Goal: Task Accomplishment & Management: Manage account settings

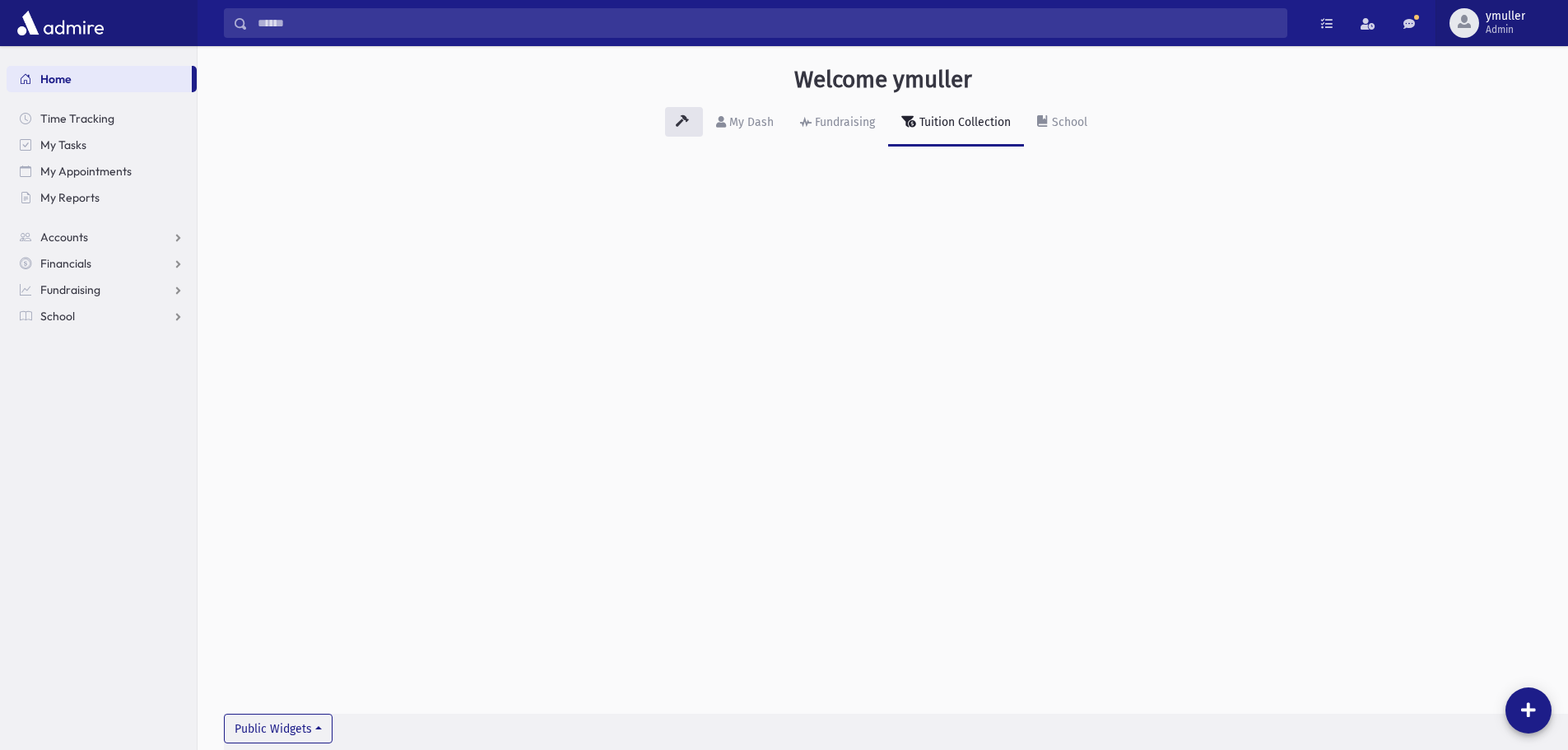
click at [1506, 19] on span "ymuller" at bounding box center [1505, 16] width 40 height 13
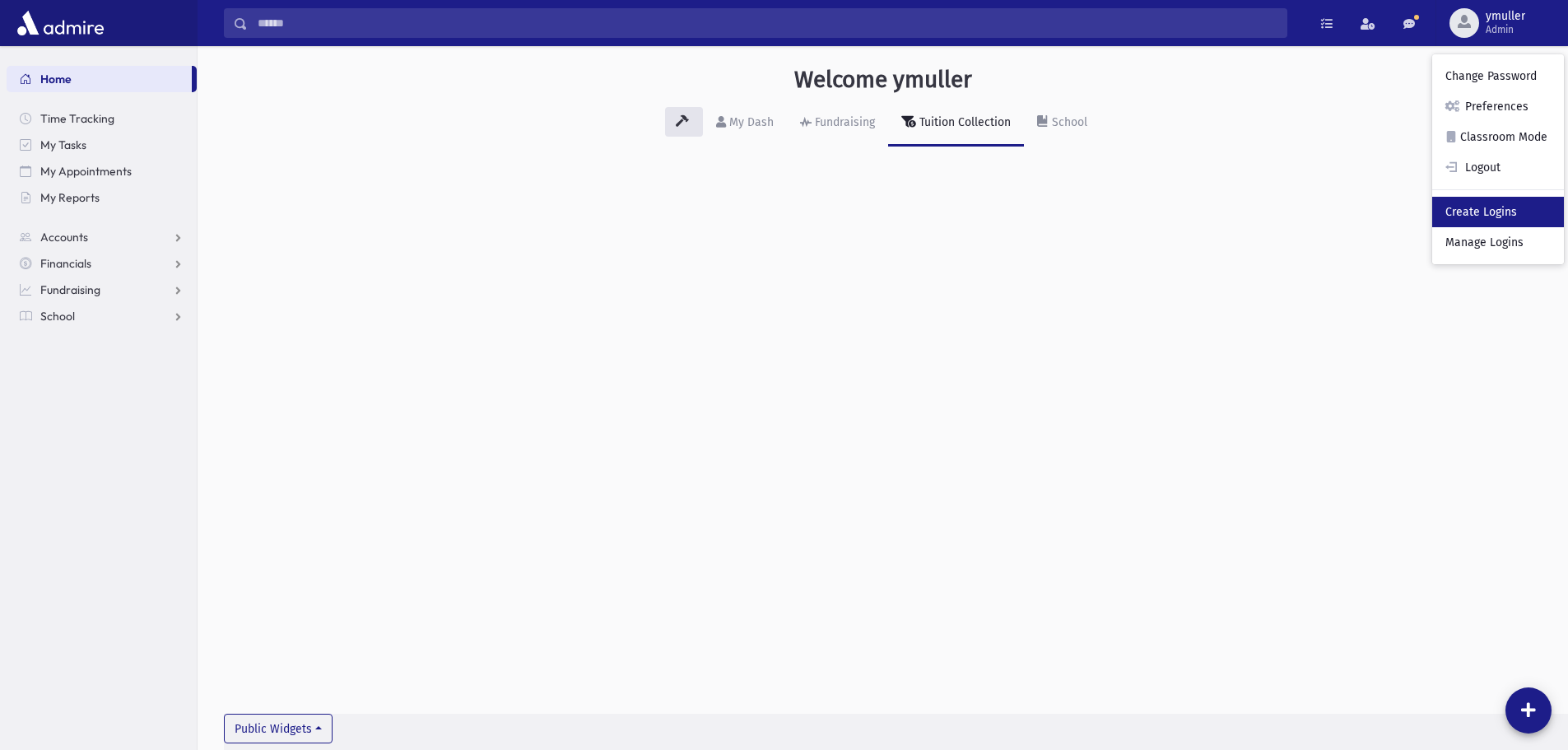
click at [1496, 209] on link "Create Logins" at bounding box center [1497, 212] width 131 height 31
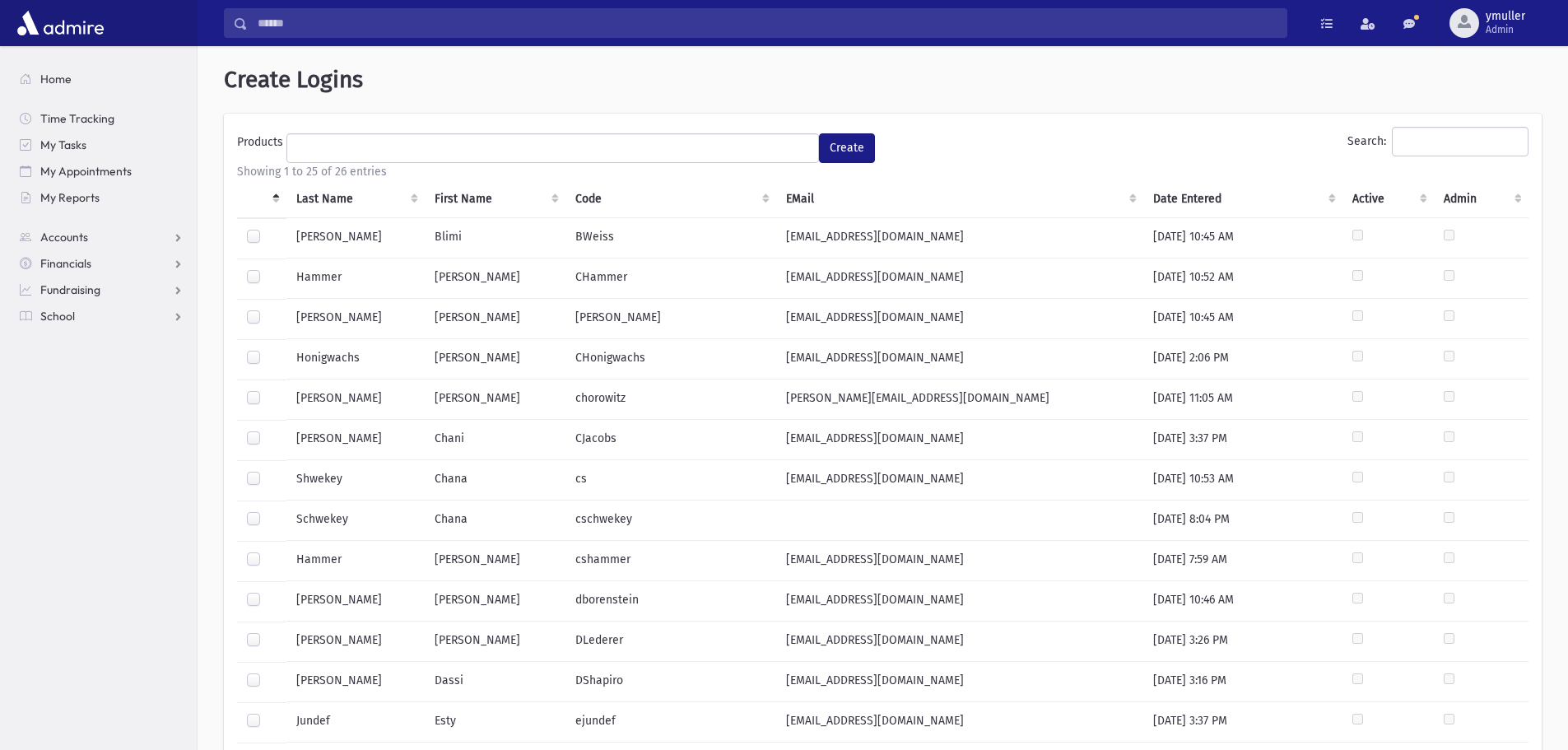
select select
click at [1505, 23] on span "Admin" at bounding box center [1505, 29] width 40 height 13
click at [1480, 236] on link "Manage Logins" at bounding box center [1497, 243] width 131 height 31
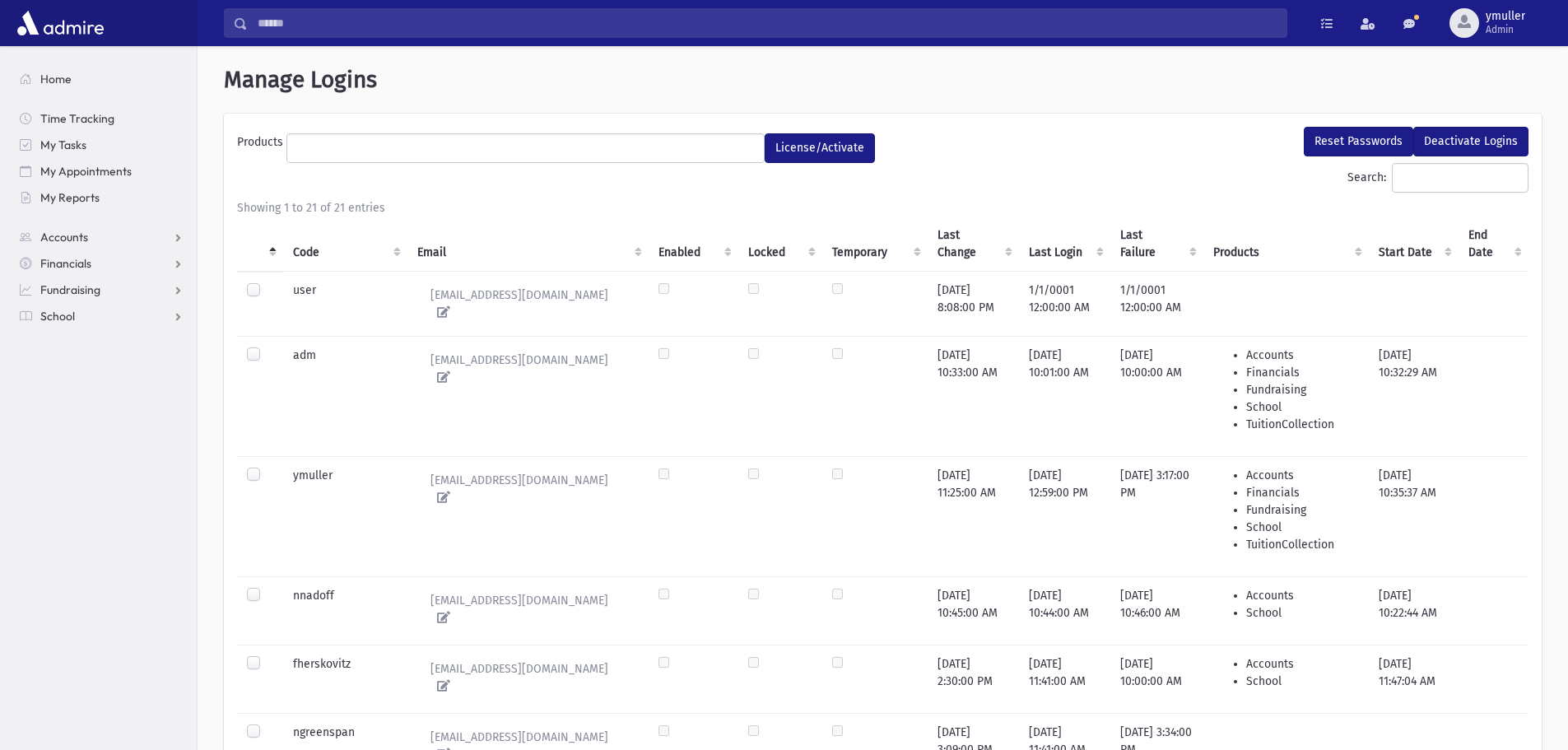
select select
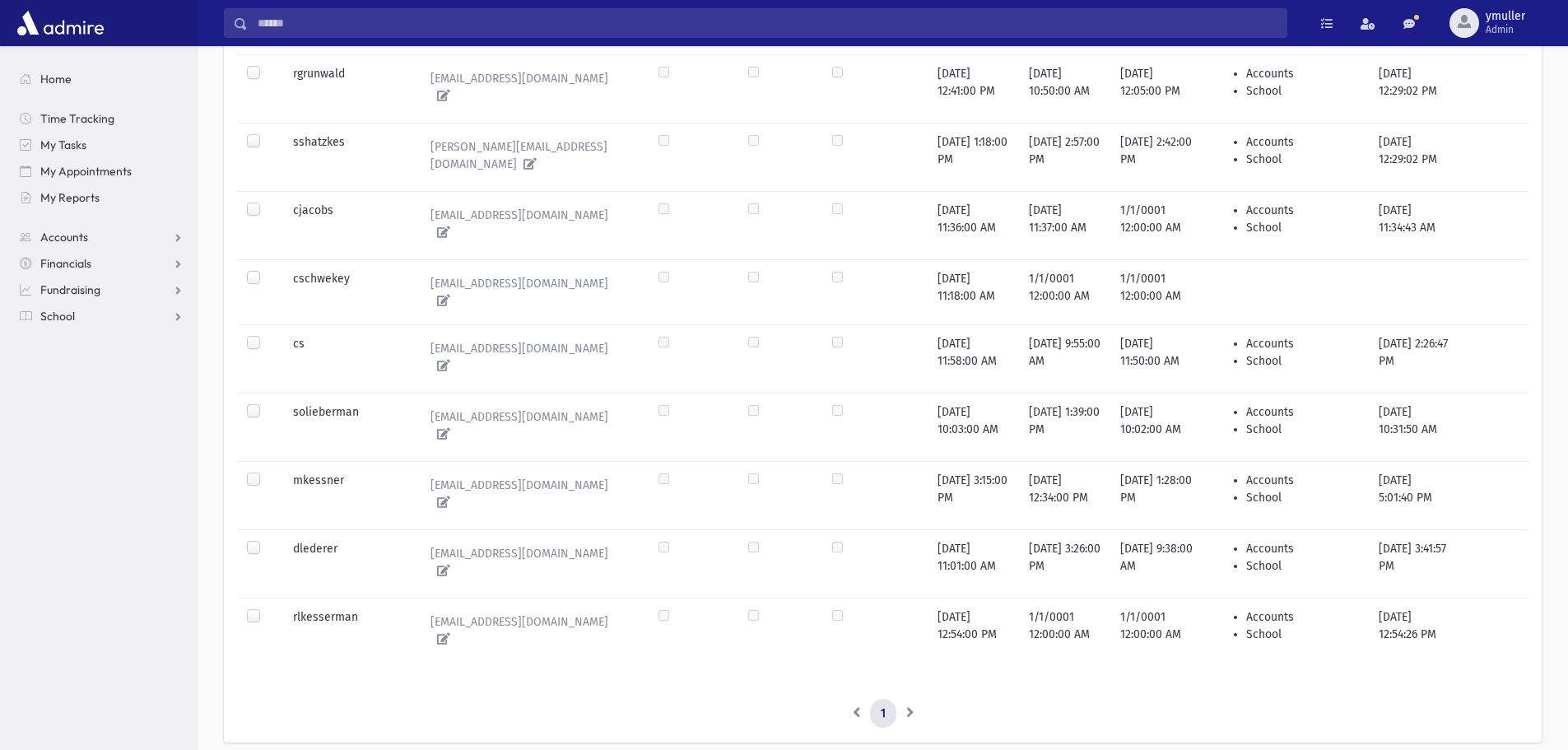
scroll to position [1153, 0]
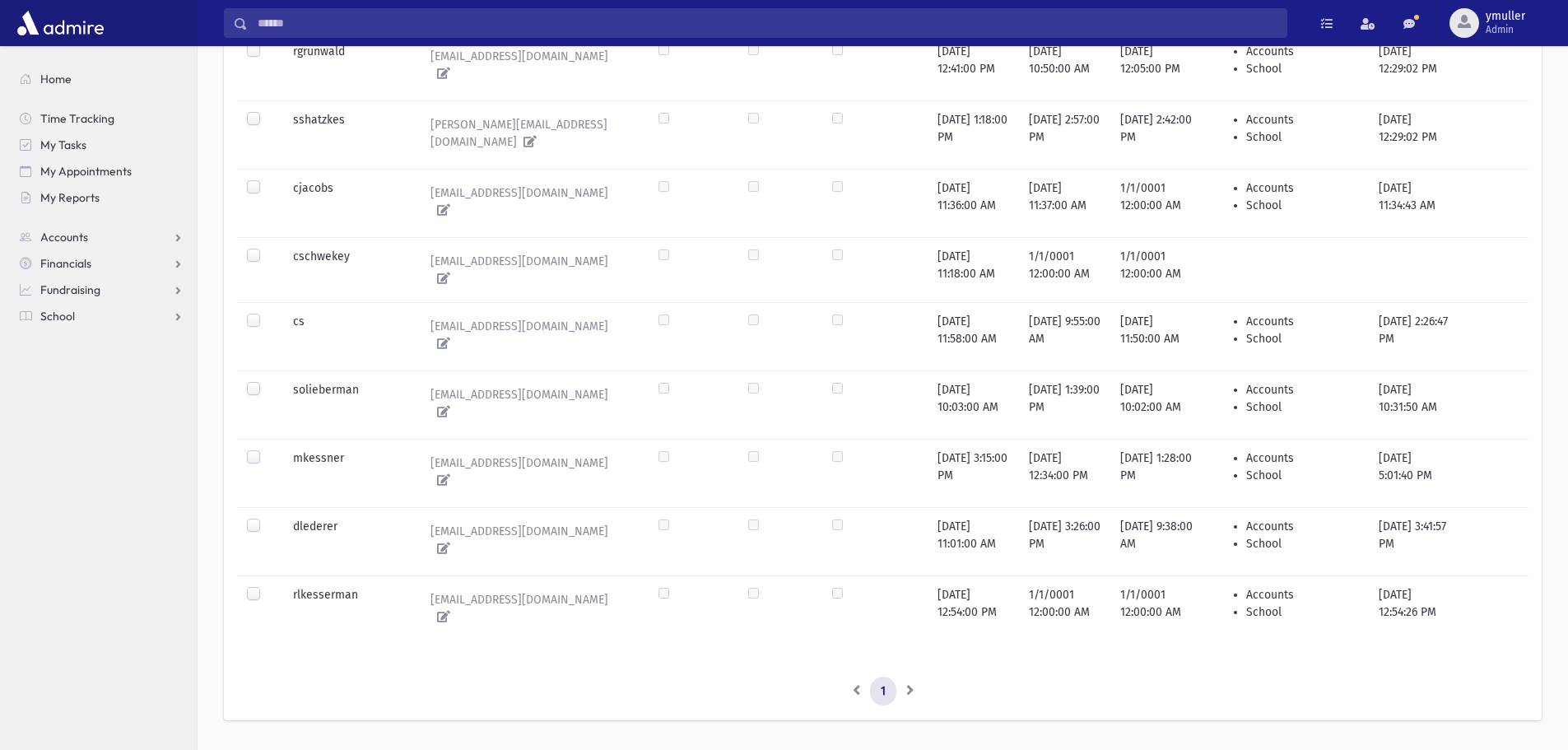
click at [266, 587] on label at bounding box center [266, 587] width 0 height 0
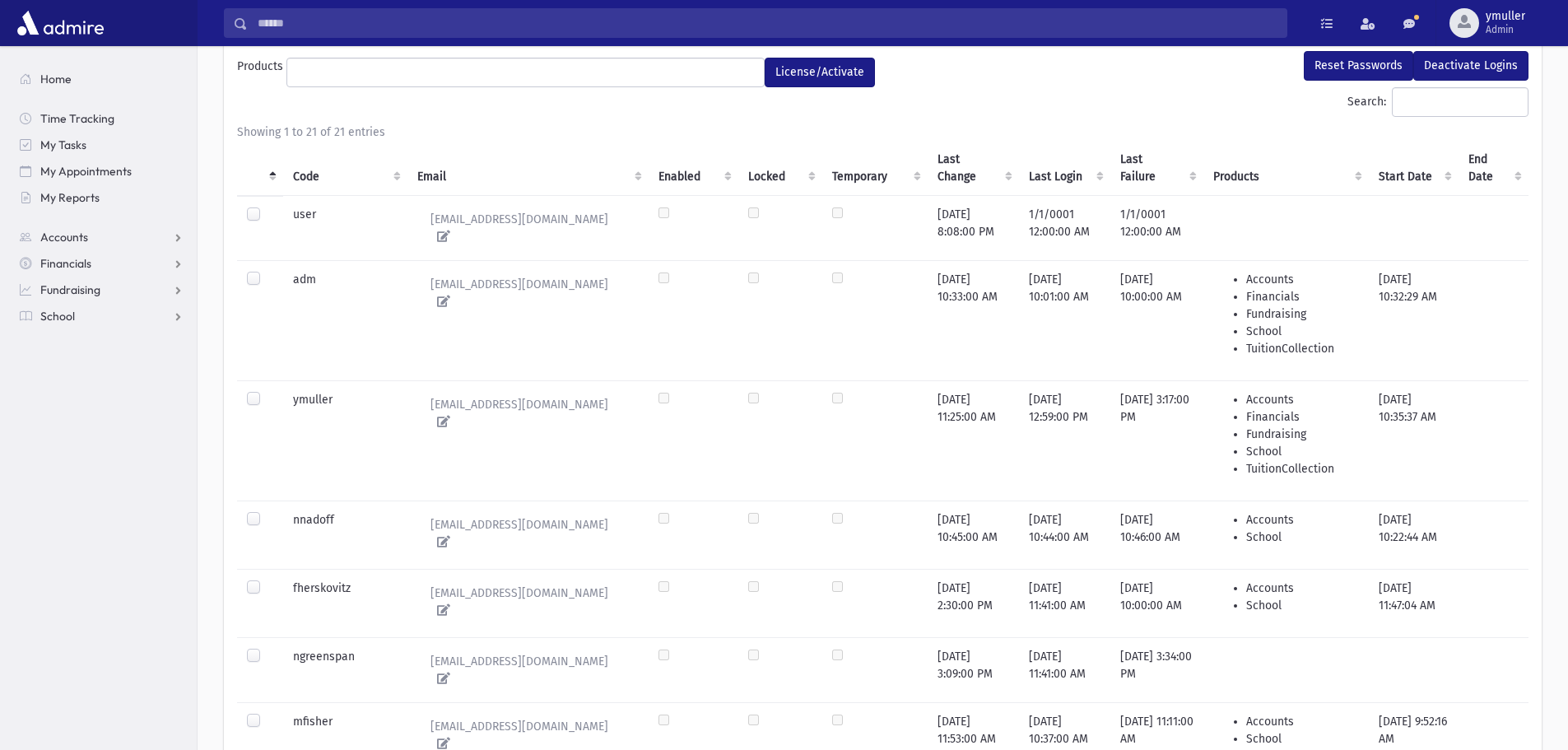
scroll to position [0, 0]
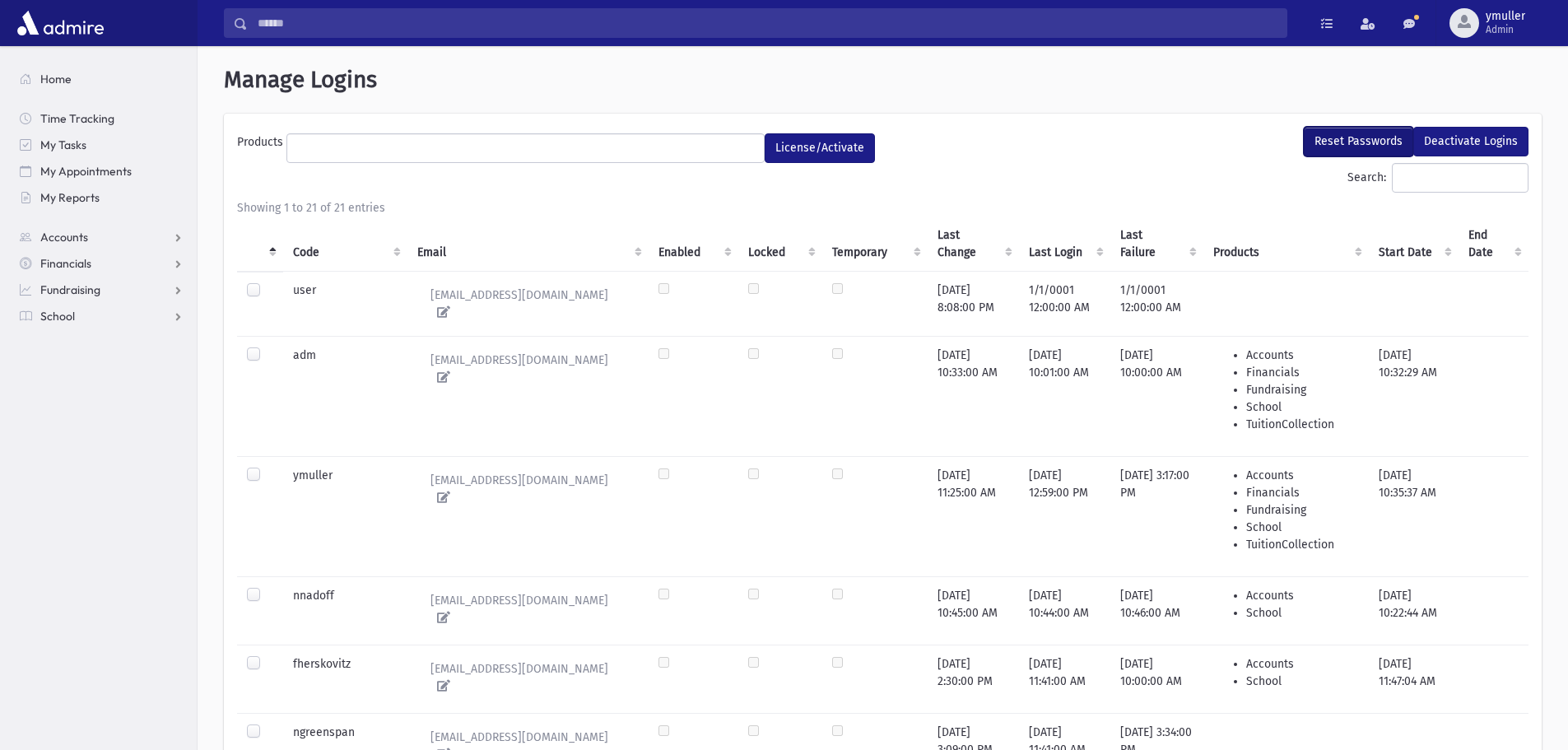
click at [1382, 139] on button "Reset Passwords" at bounding box center [1359, 142] width 109 height 30
select select
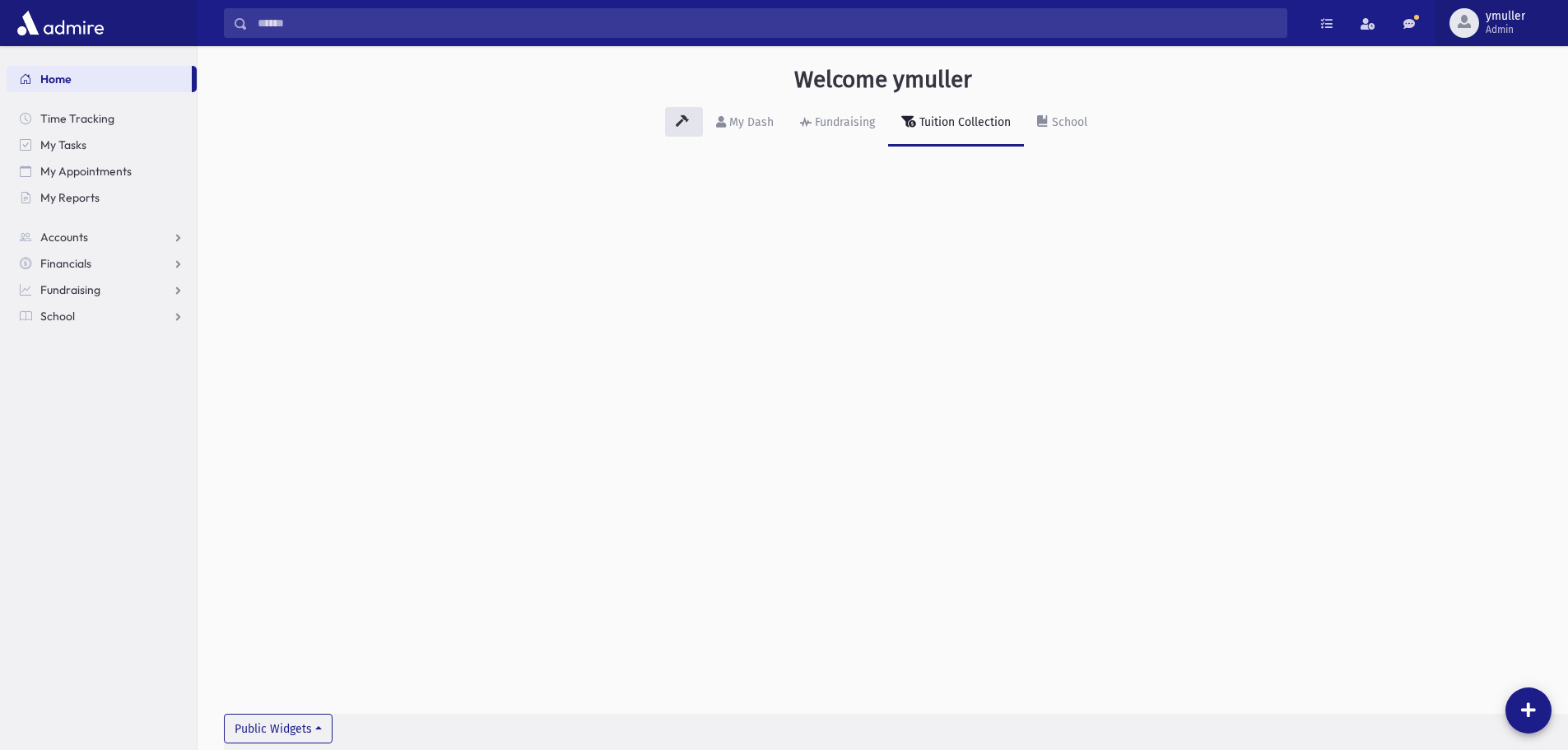
click at [1509, 28] on span "Admin" at bounding box center [1505, 29] width 40 height 13
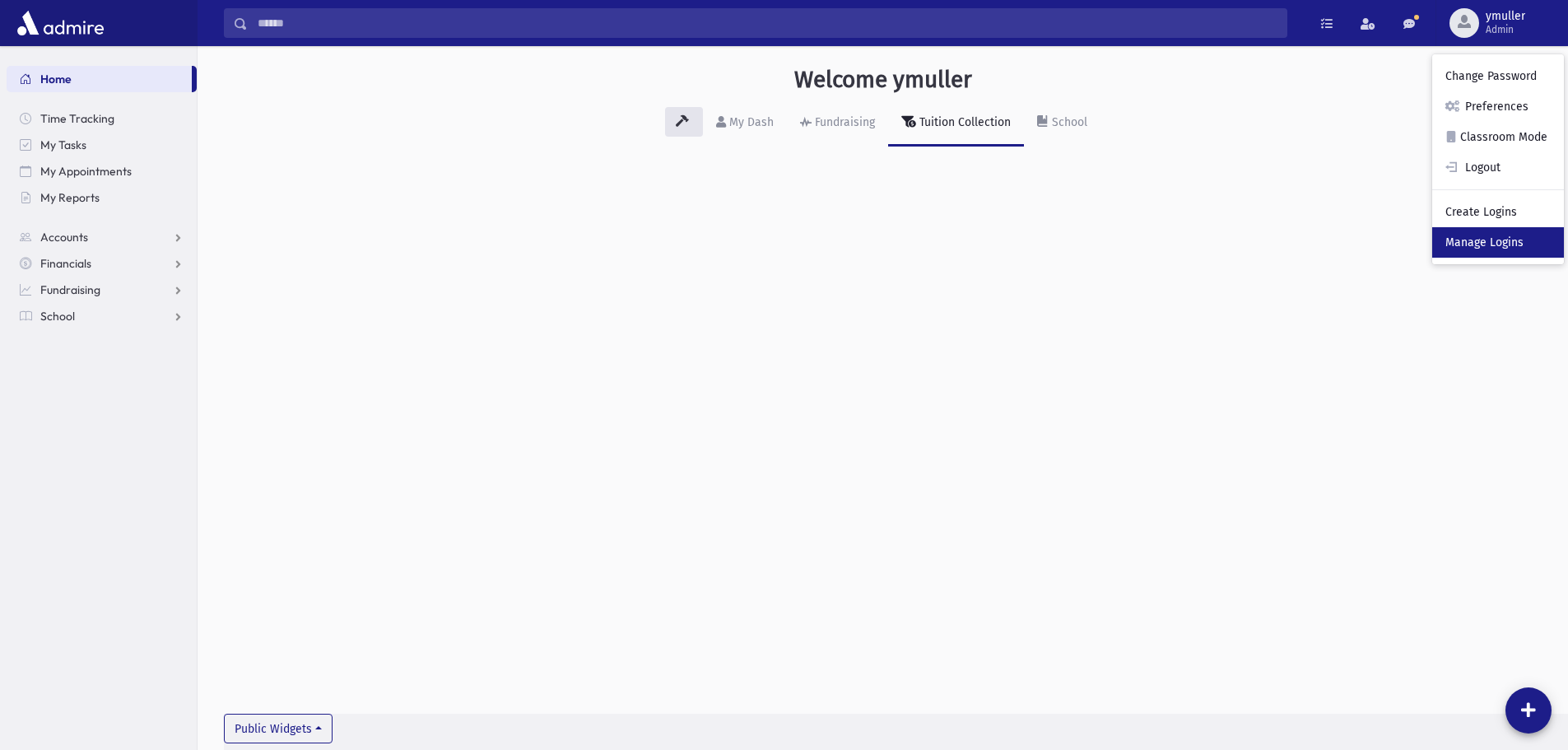
click at [1467, 241] on link "Manage Logins" at bounding box center [1497, 243] width 131 height 31
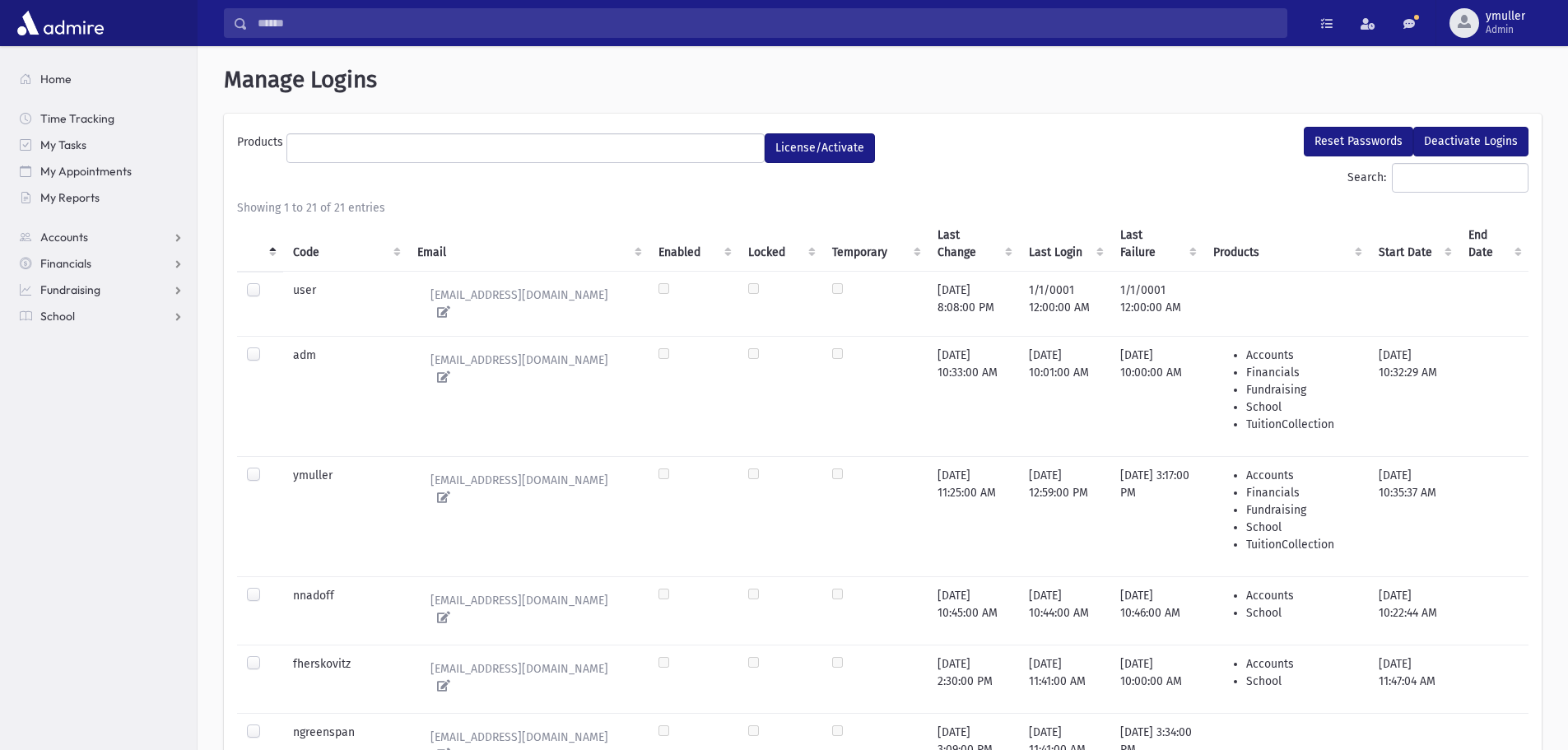
select select
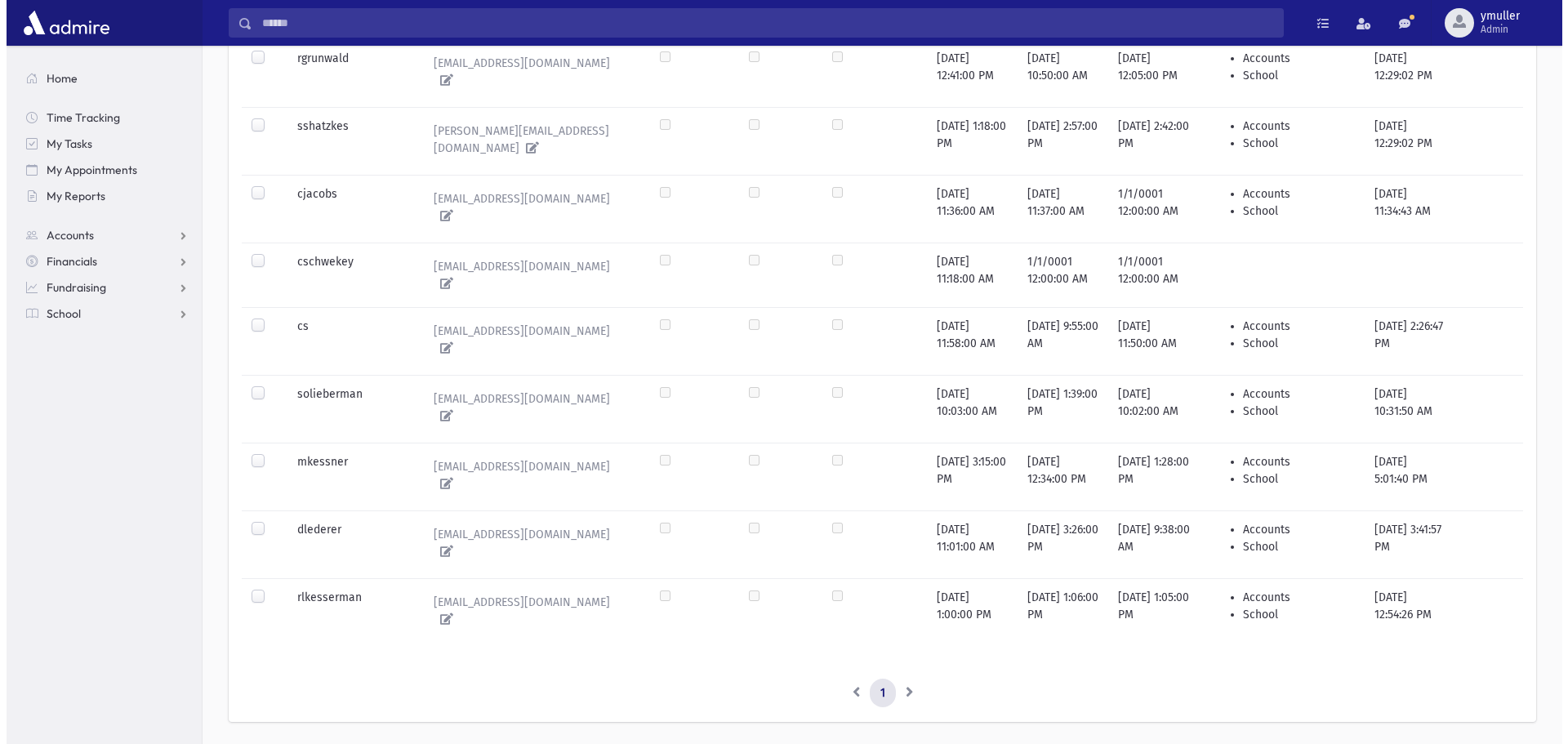
scroll to position [1148, 0]
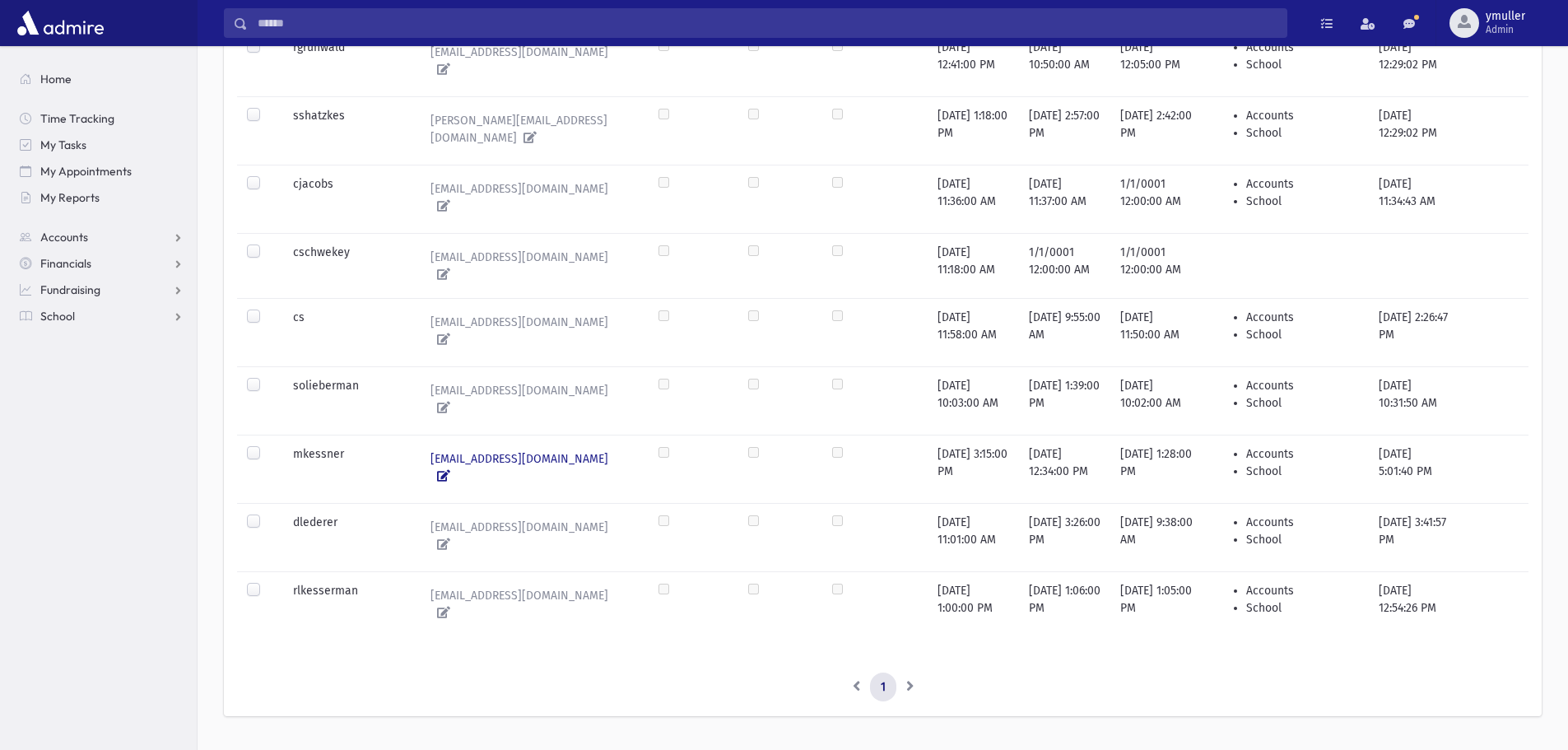
click at [451, 470] on icon at bounding box center [440, 476] width 19 height 11
type input "**********"
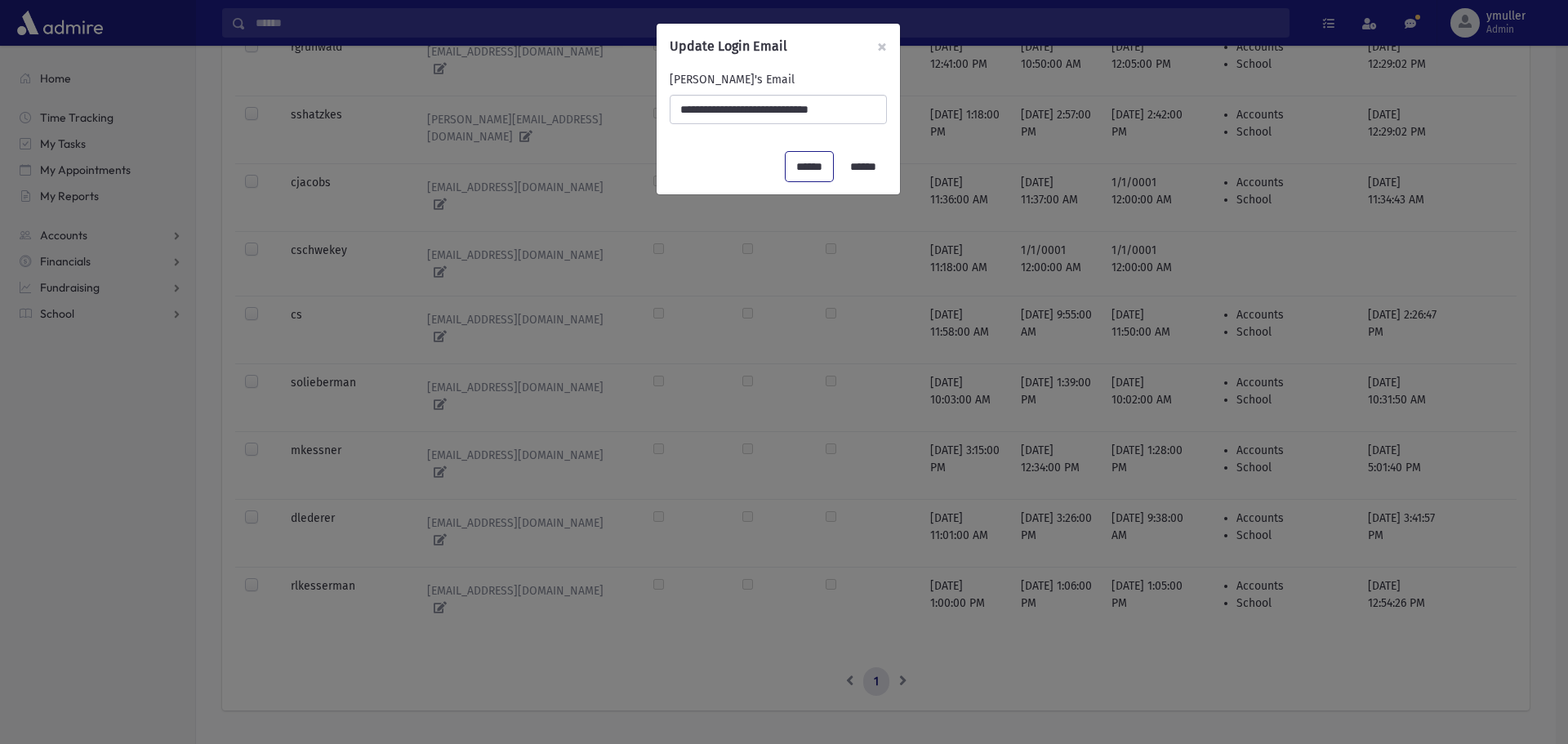
click at [801, 166] on input "******" at bounding box center [809, 167] width 47 height 30
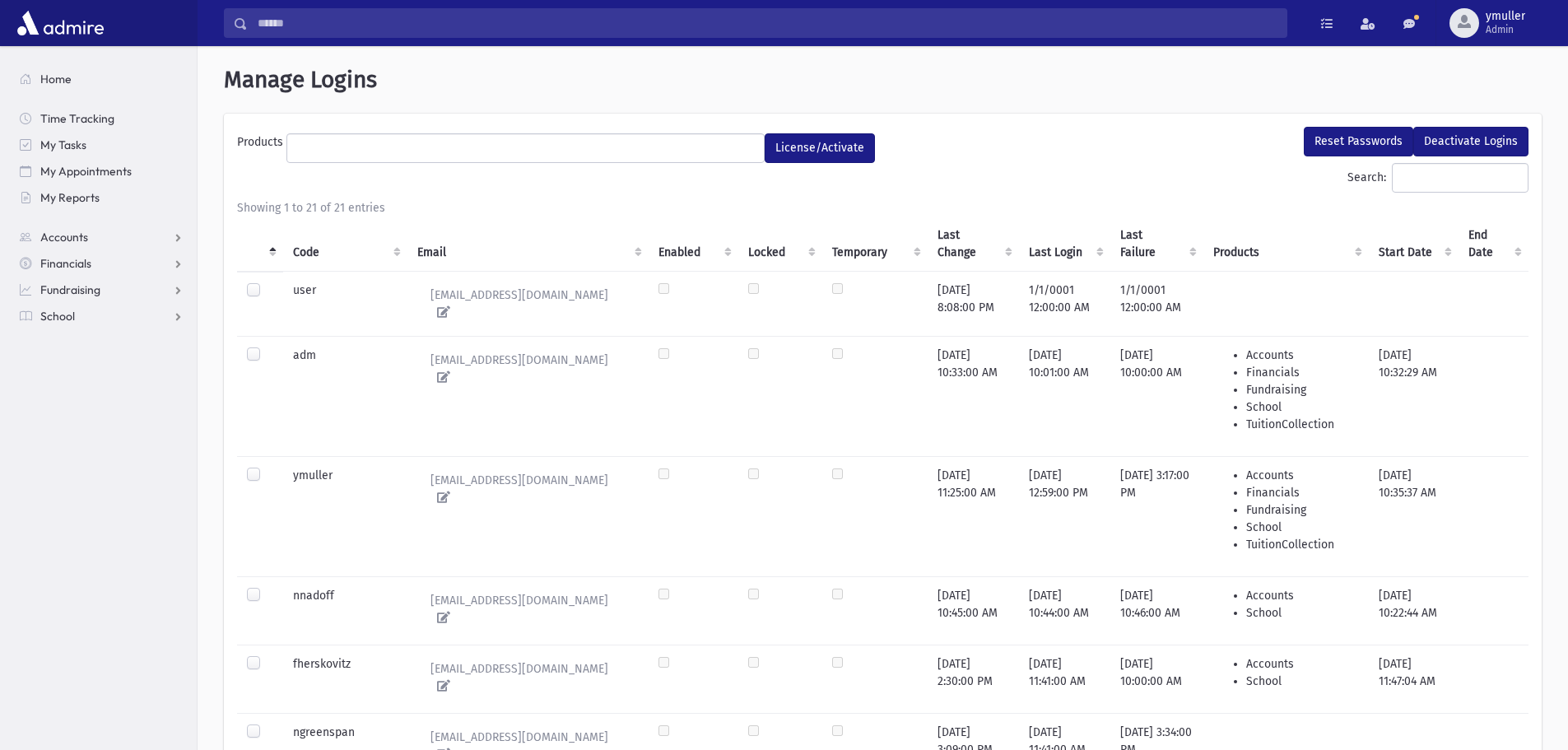
select select
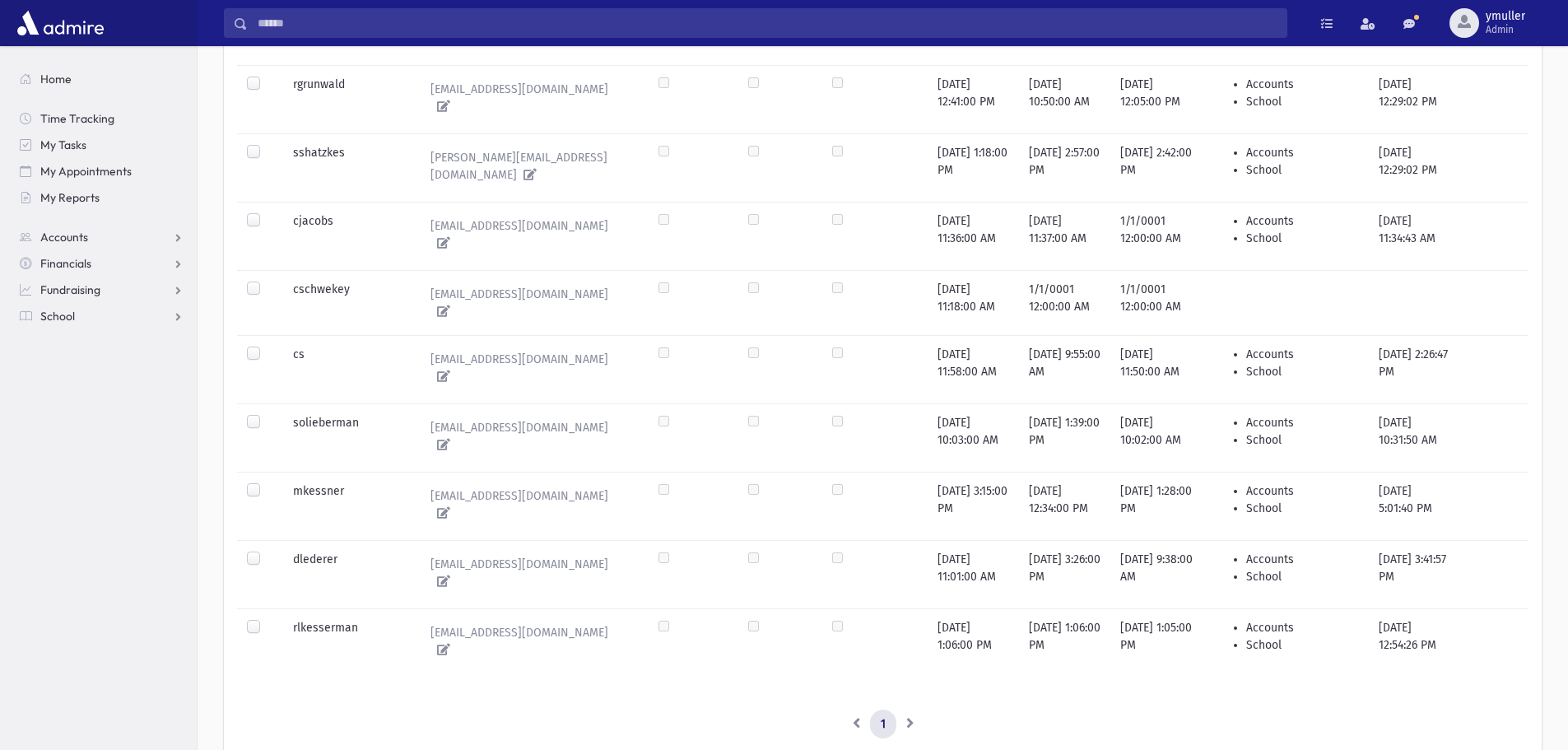
click at [870, 169] on td at bounding box center [875, 167] width 105 height 68
click at [1502, 31] on span "Admin" at bounding box center [1505, 29] width 40 height 13
click at [1466, 232] on link "Manage Logins" at bounding box center [1497, 243] width 131 height 31
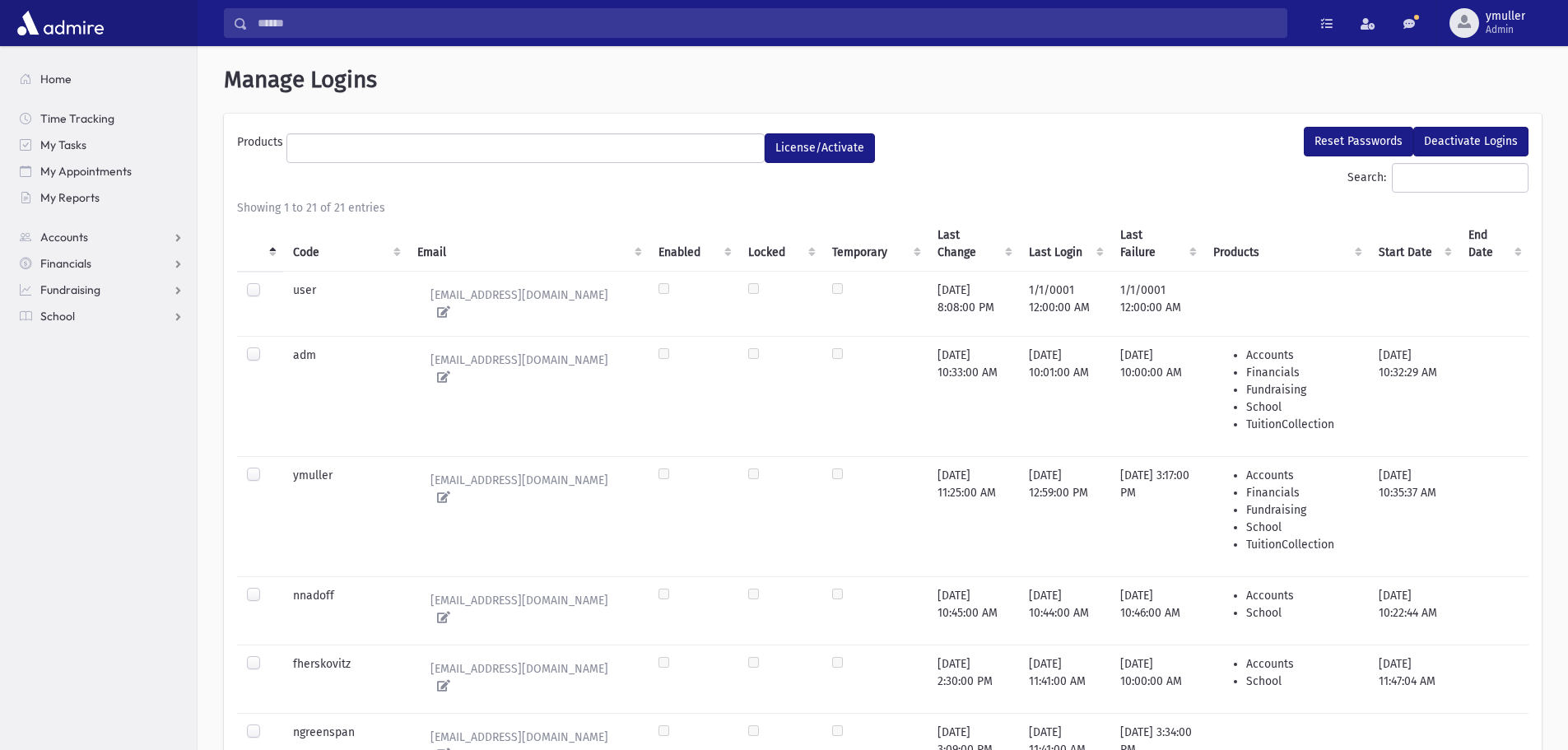
select select
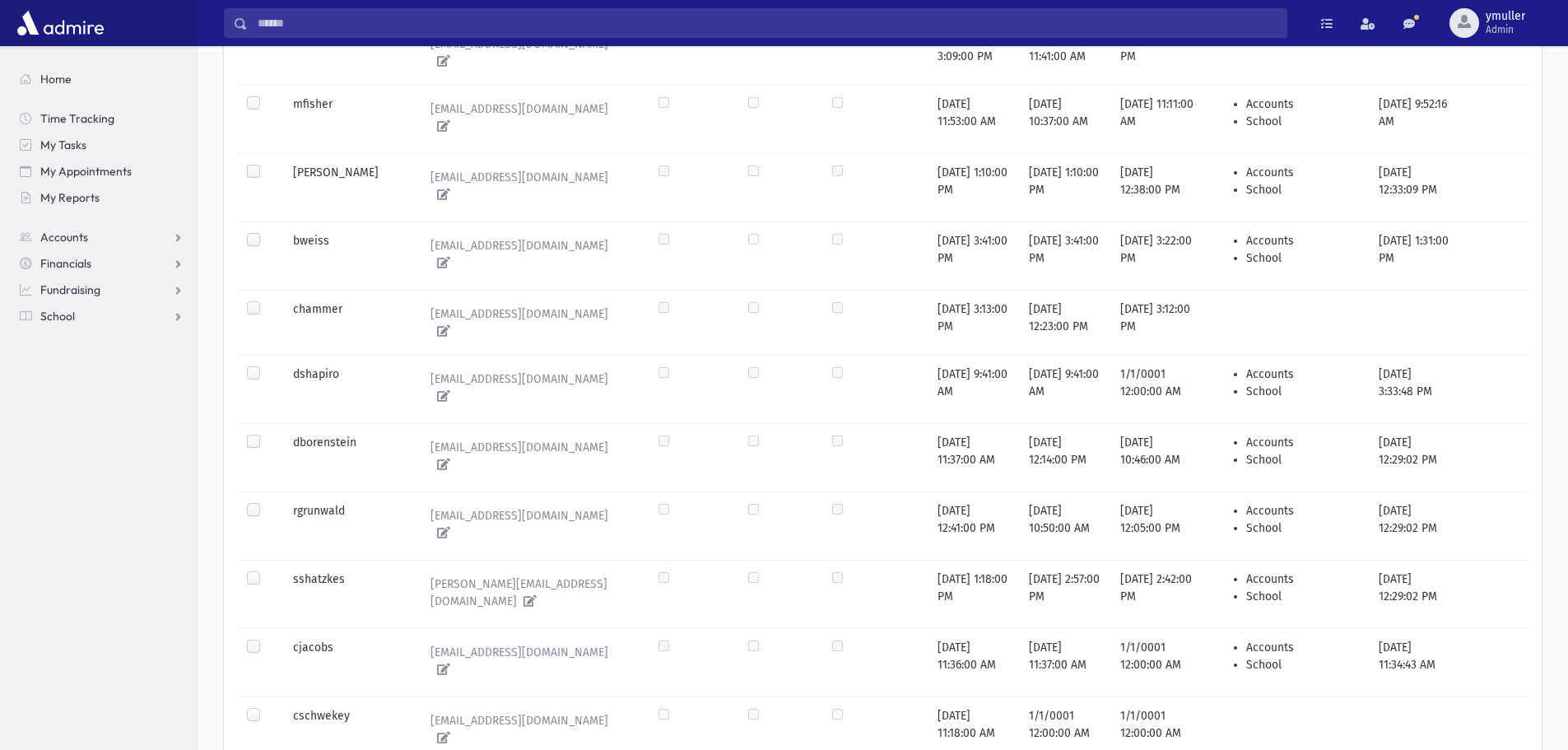
scroll to position [663, 0]
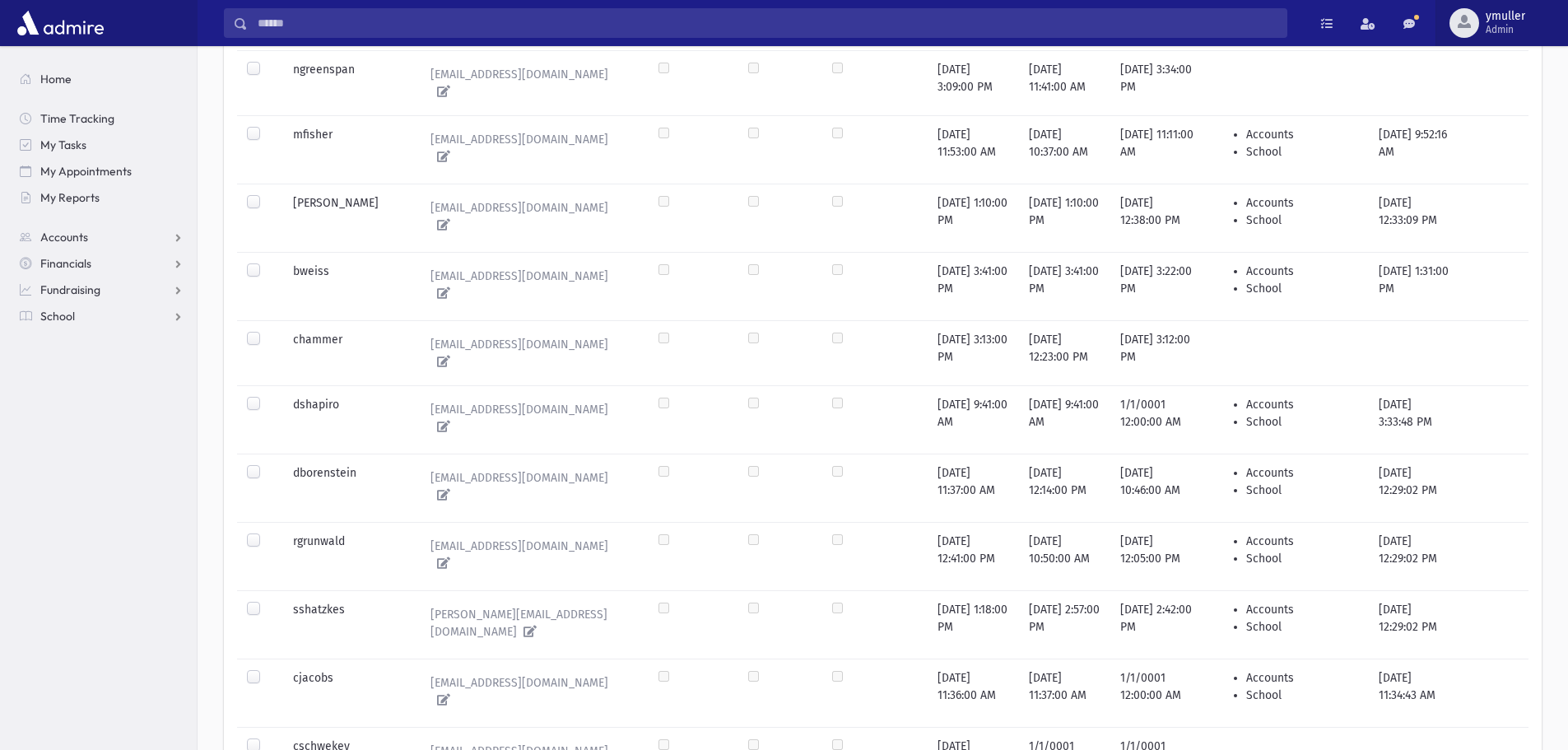
click at [1527, 26] on span "ymuller Admin" at bounding box center [1512, 23] width 66 height 26
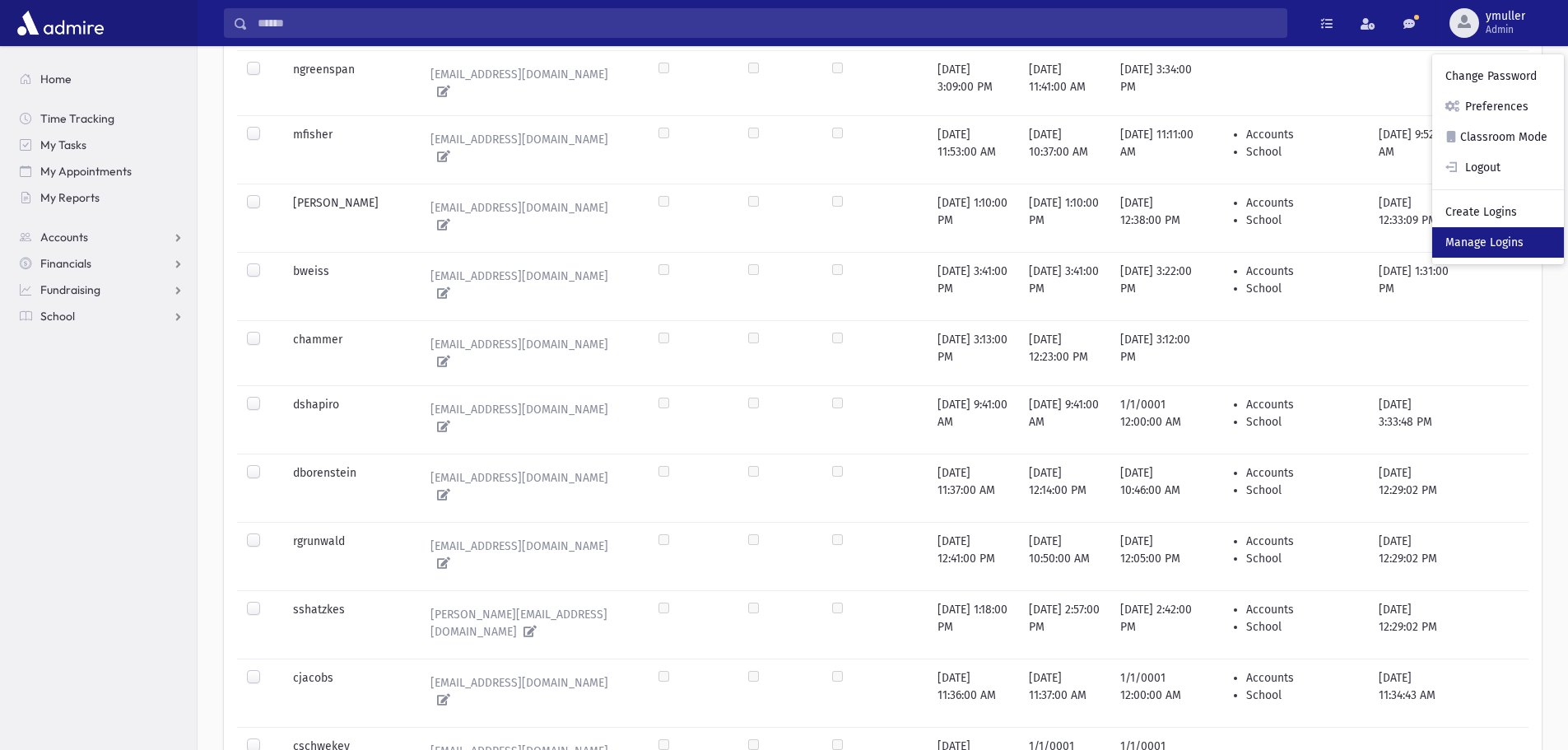
click at [1467, 245] on link "Manage Logins" at bounding box center [1497, 243] width 131 height 31
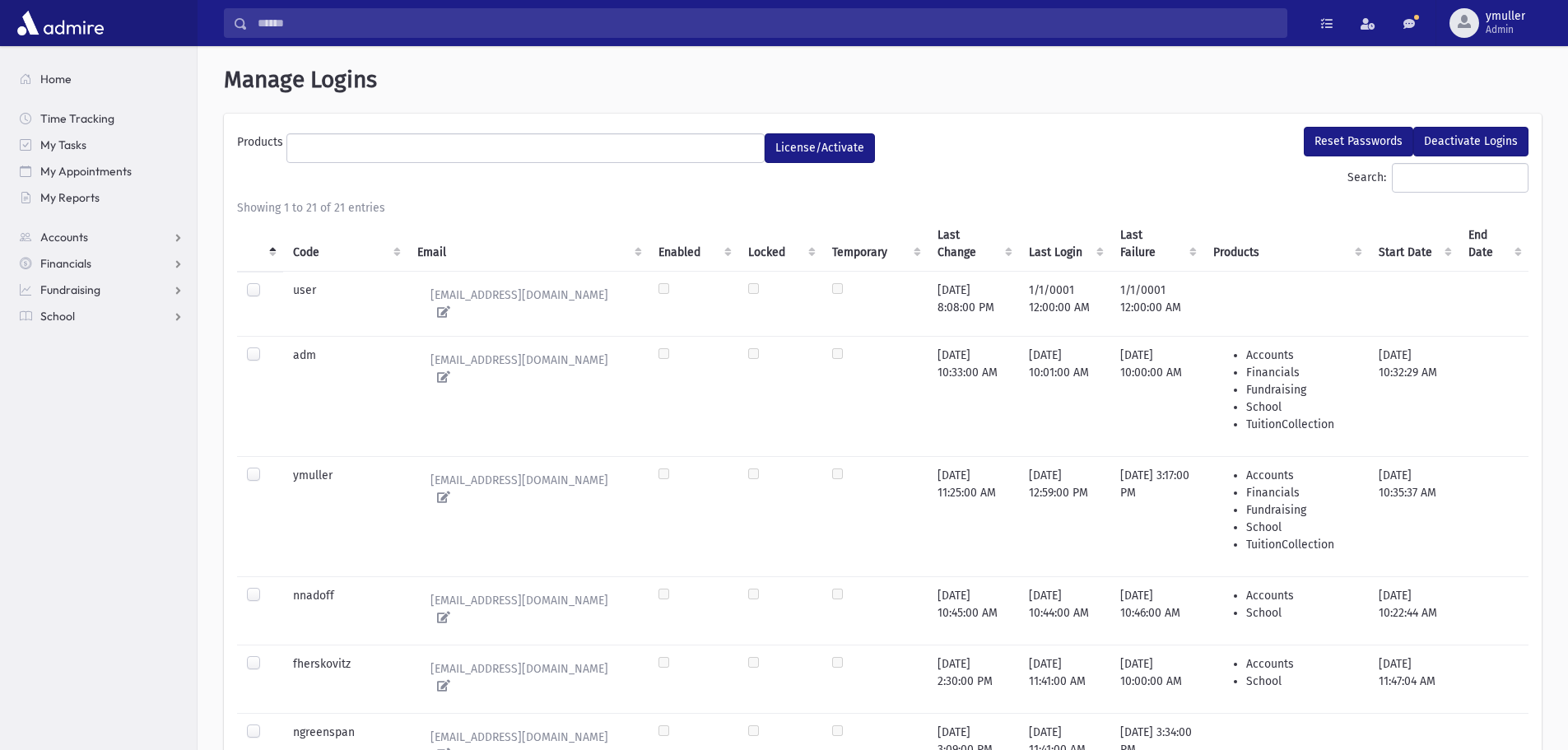
select select
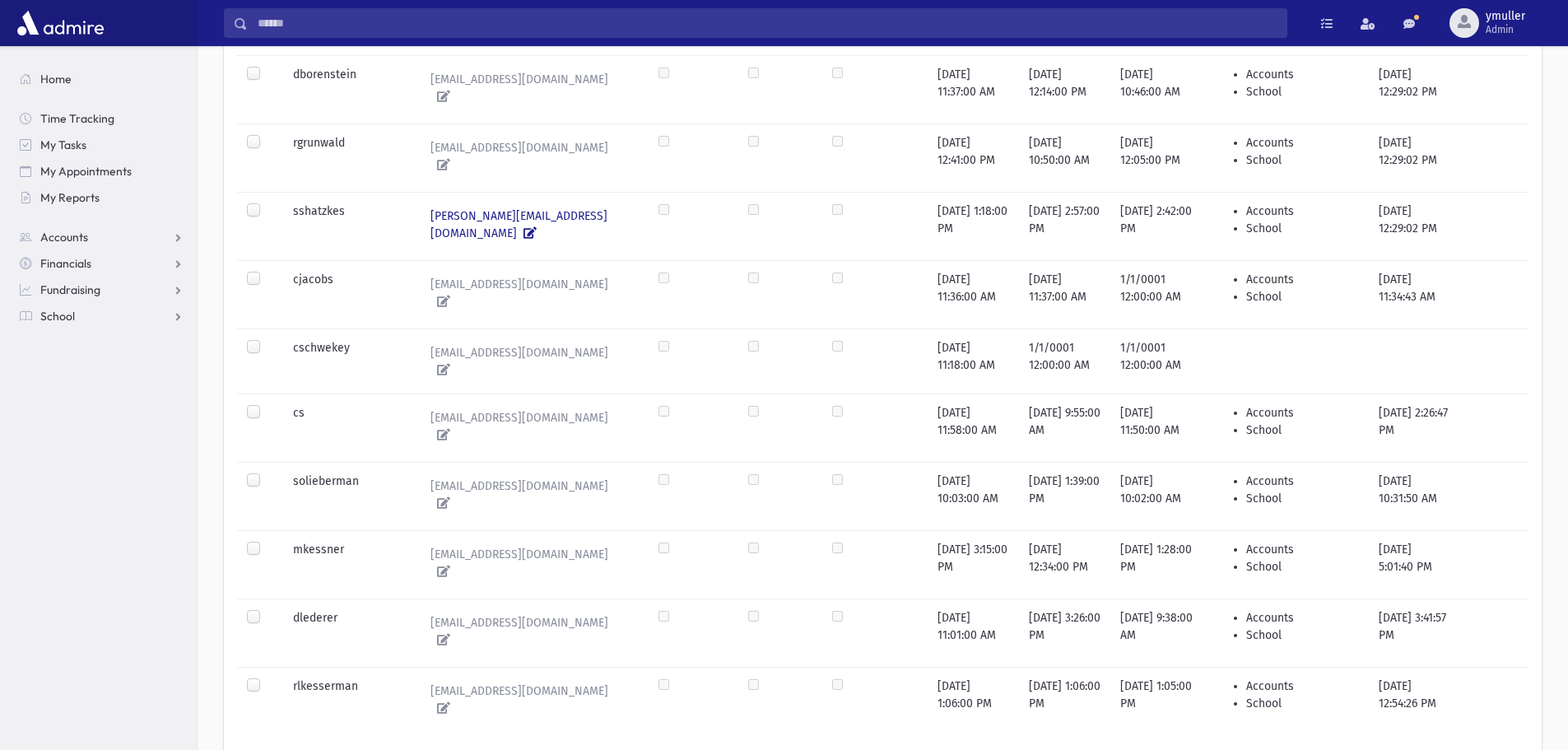
scroll to position [1070, 0]
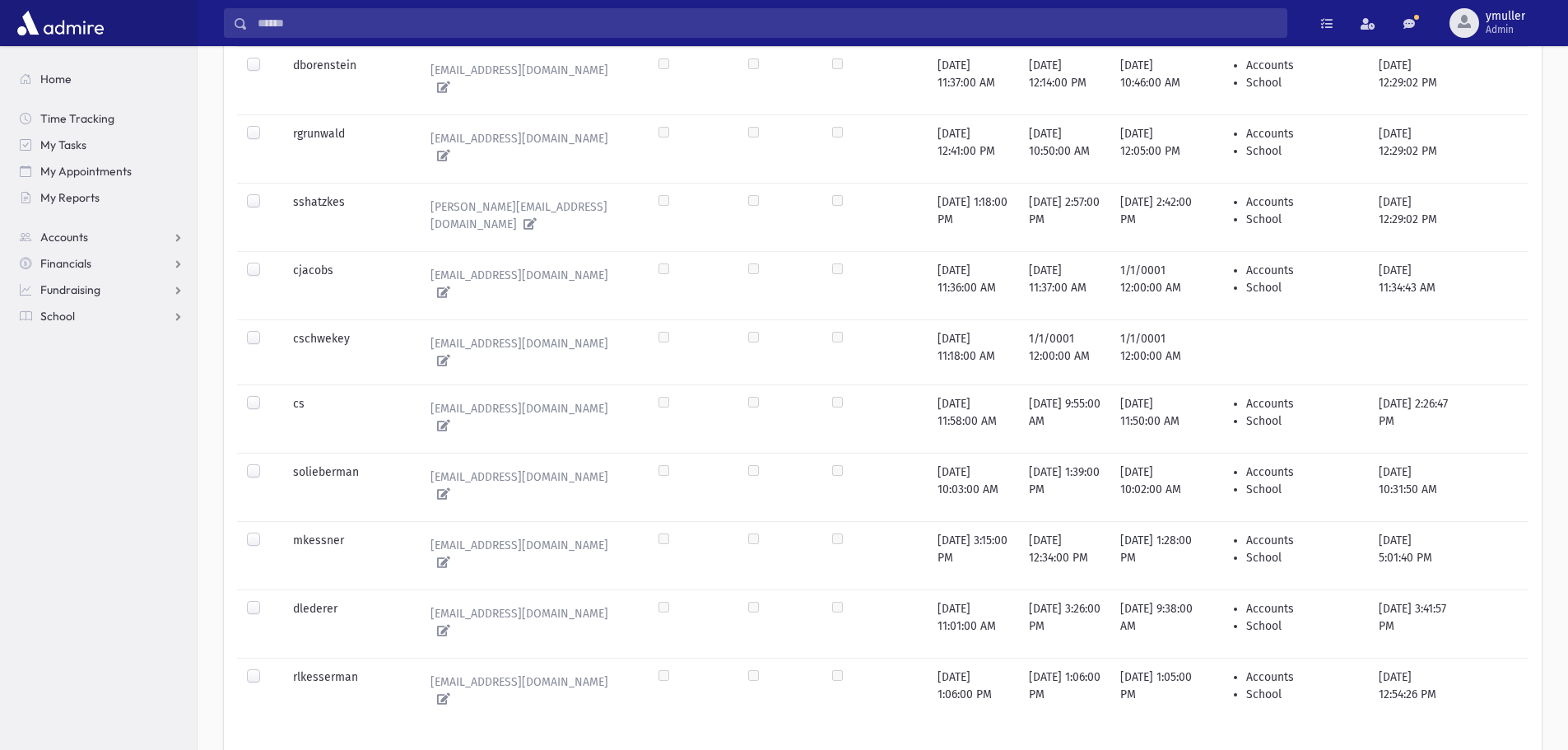
drag, startPoint x: 261, startPoint y: 508, endPoint x: 250, endPoint y: 504, distance: 11.7
click at [254, 532] on div at bounding box center [257, 542] width 19 height 19
click at [266, 532] on label at bounding box center [266, 532] width 0 height 0
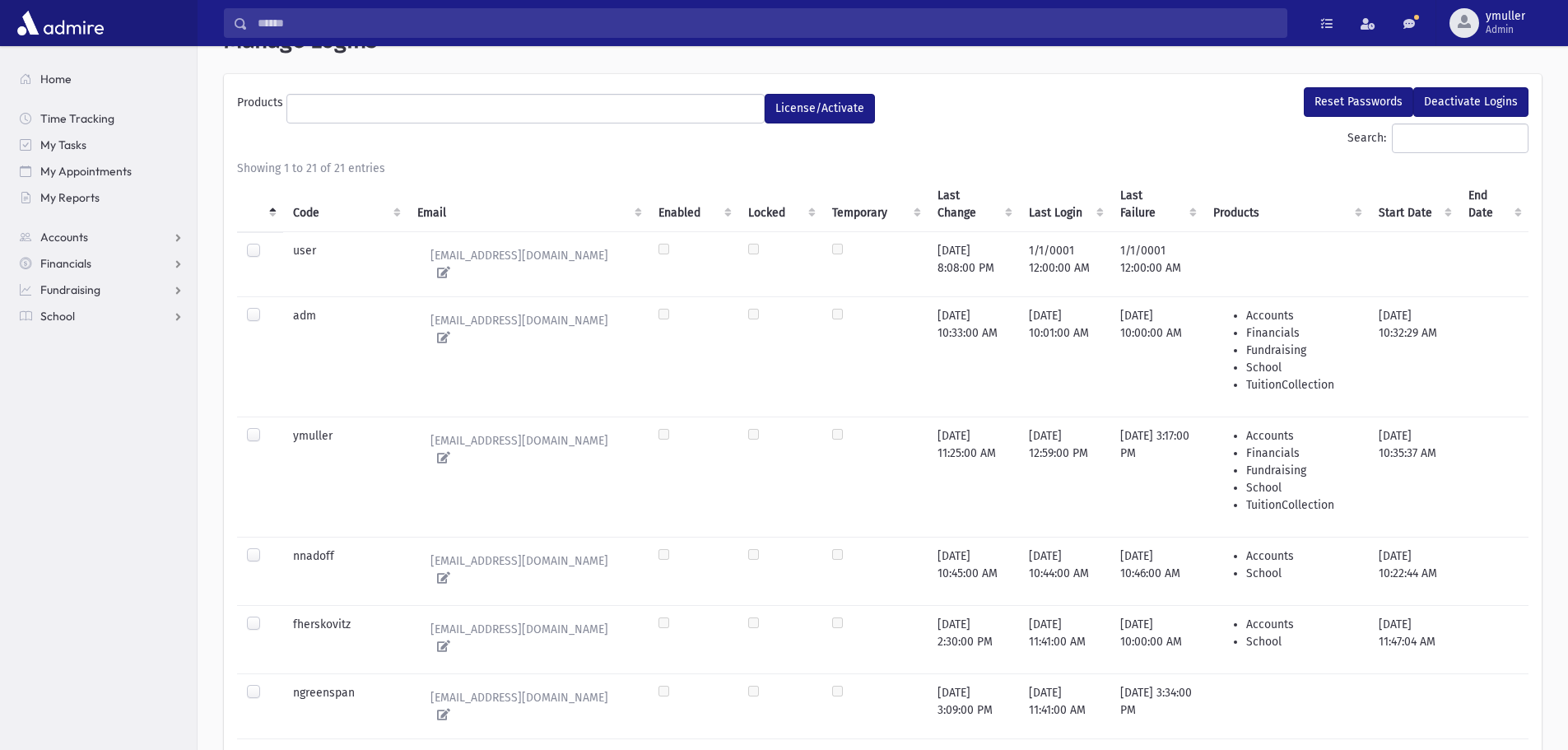
scroll to position [0, 0]
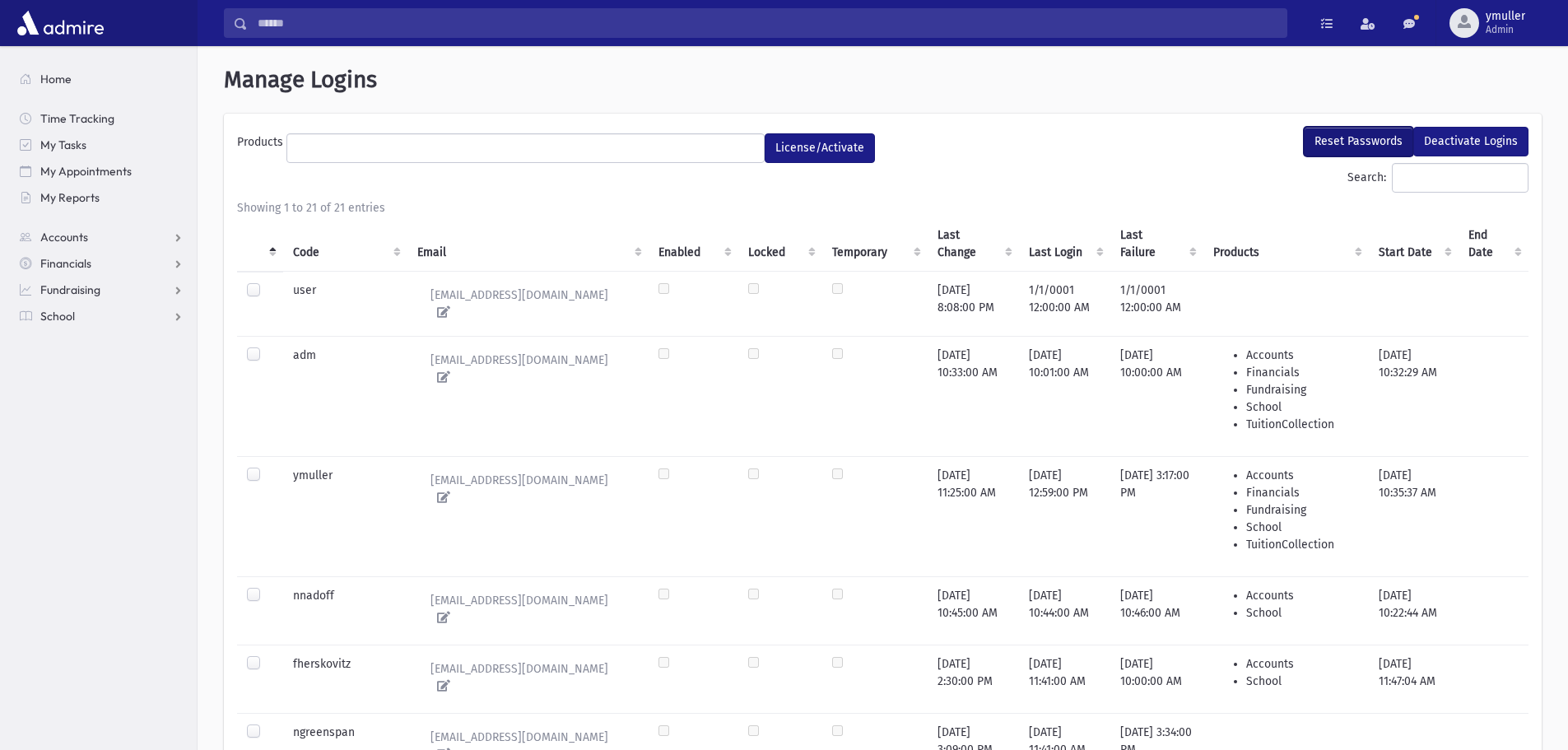
click at [1375, 142] on button "Reset Passwords" at bounding box center [1359, 142] width 109 height 30
select select
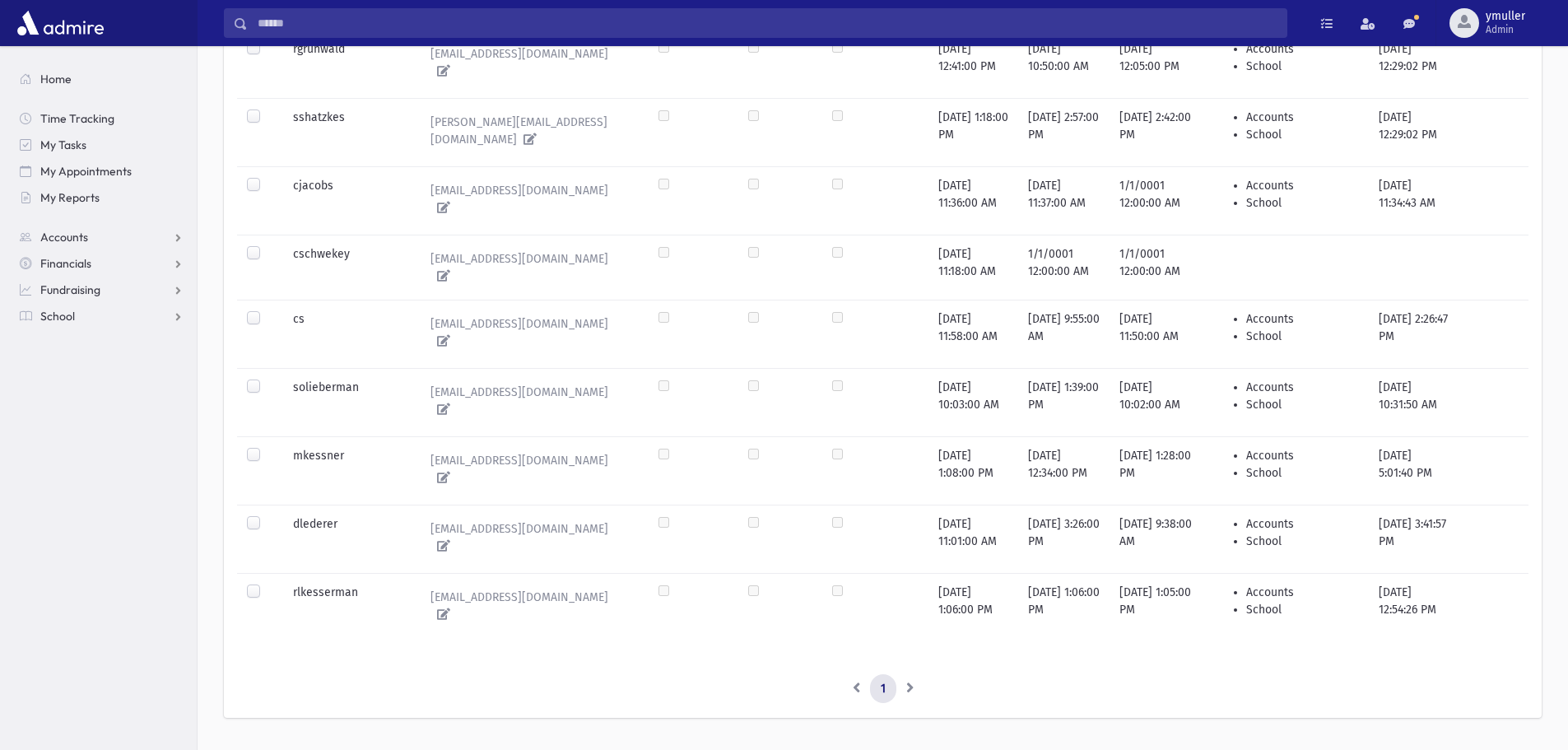
scroll to position [1157, 0]
